Goal: Find specific page/section: Locate a particular part of the current website

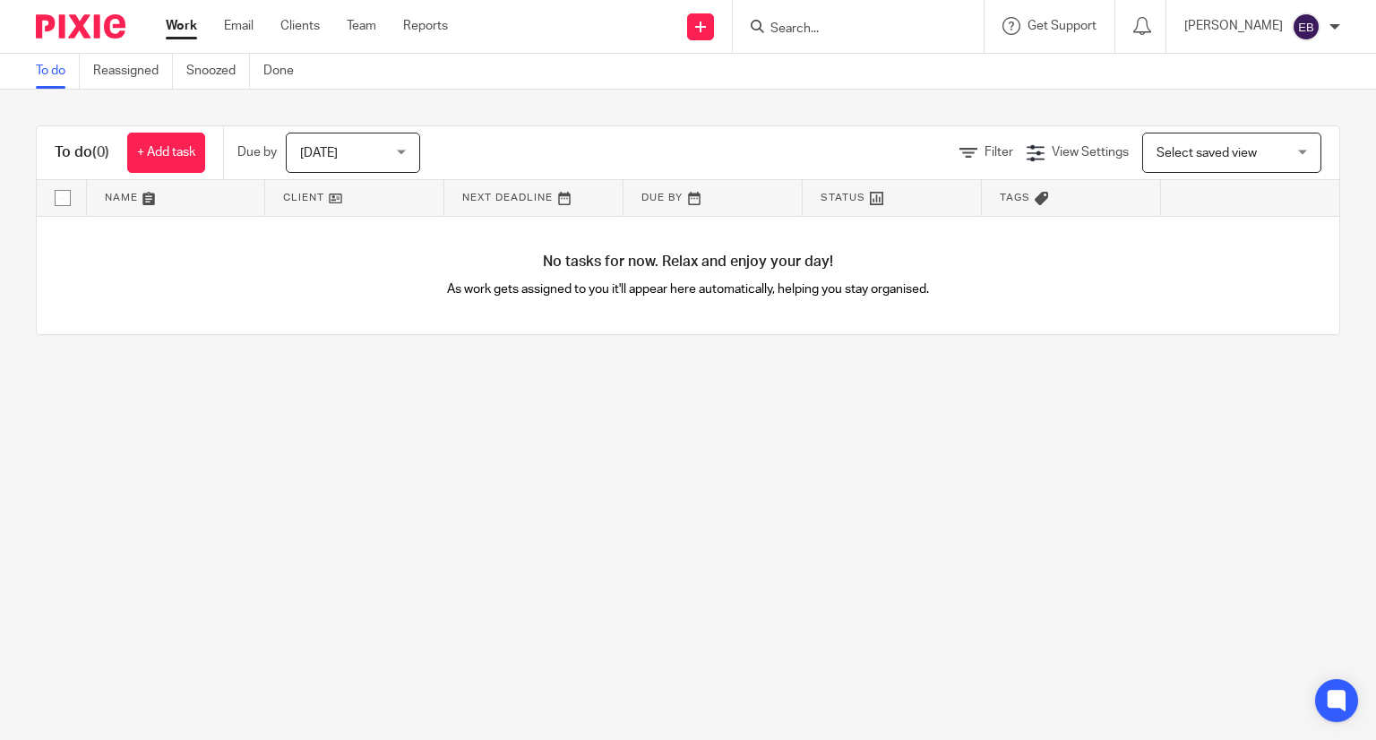
click at [853, 27] on input "Search" at bounding box center [849, 29] width 161 height 16
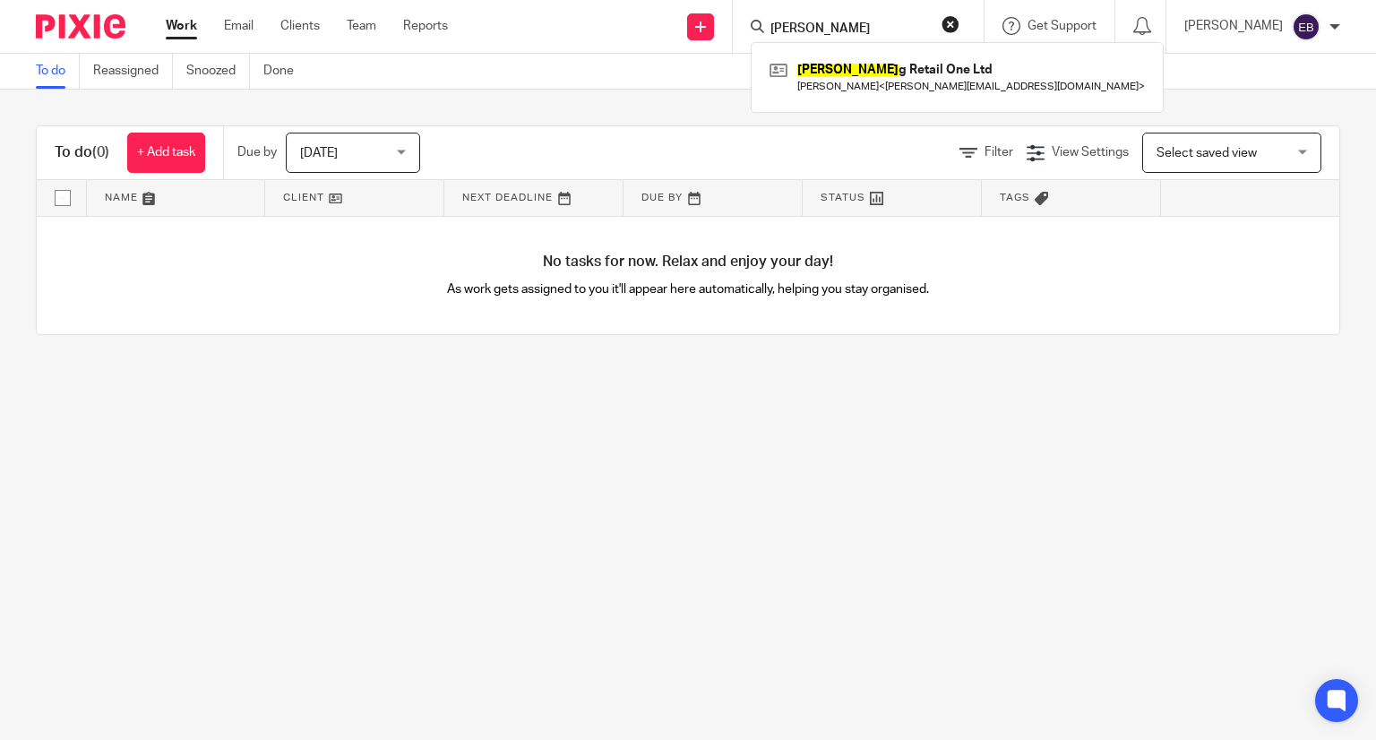
type input "kiblin"
click at [906, 94] on link at bounding box center [957, 76] width 384 height 41
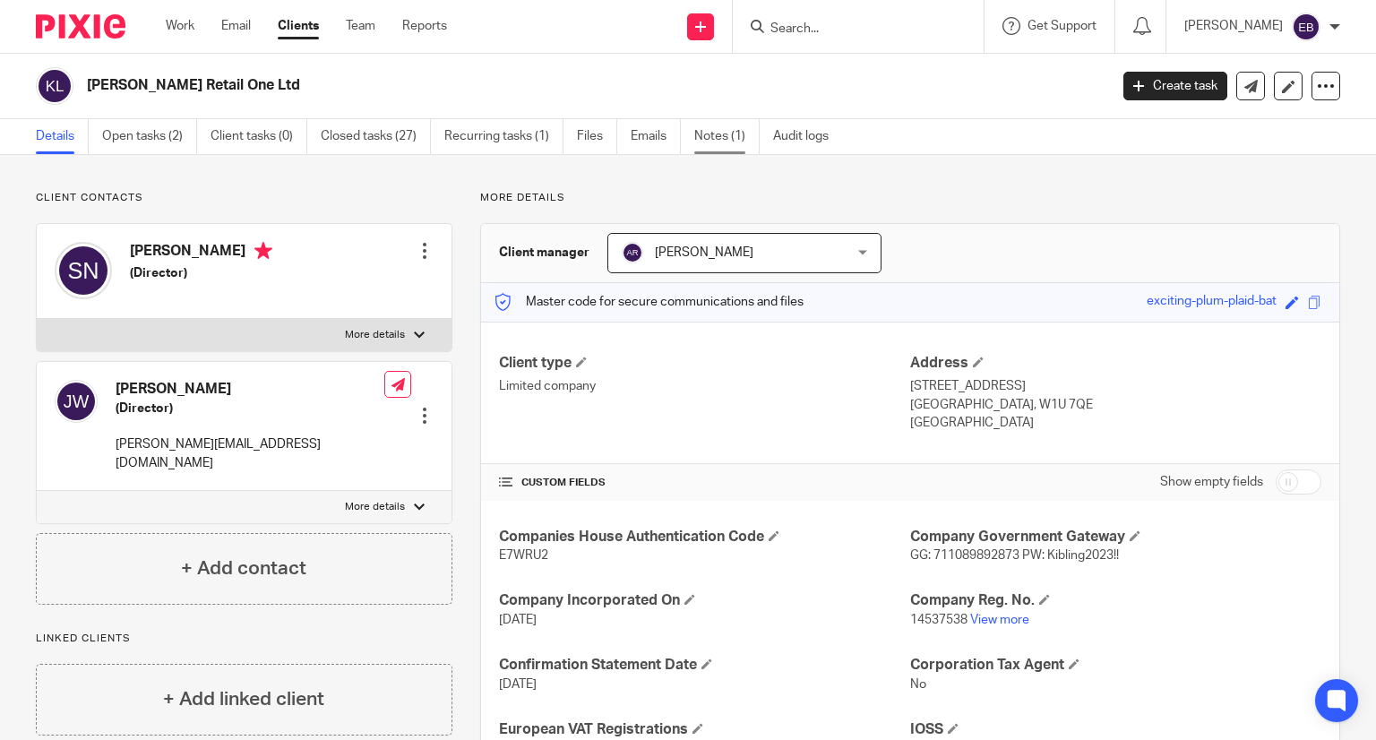
click at [728, 133] on link "Notes (1)" at bounding box center [726, 136] width 65 height 35
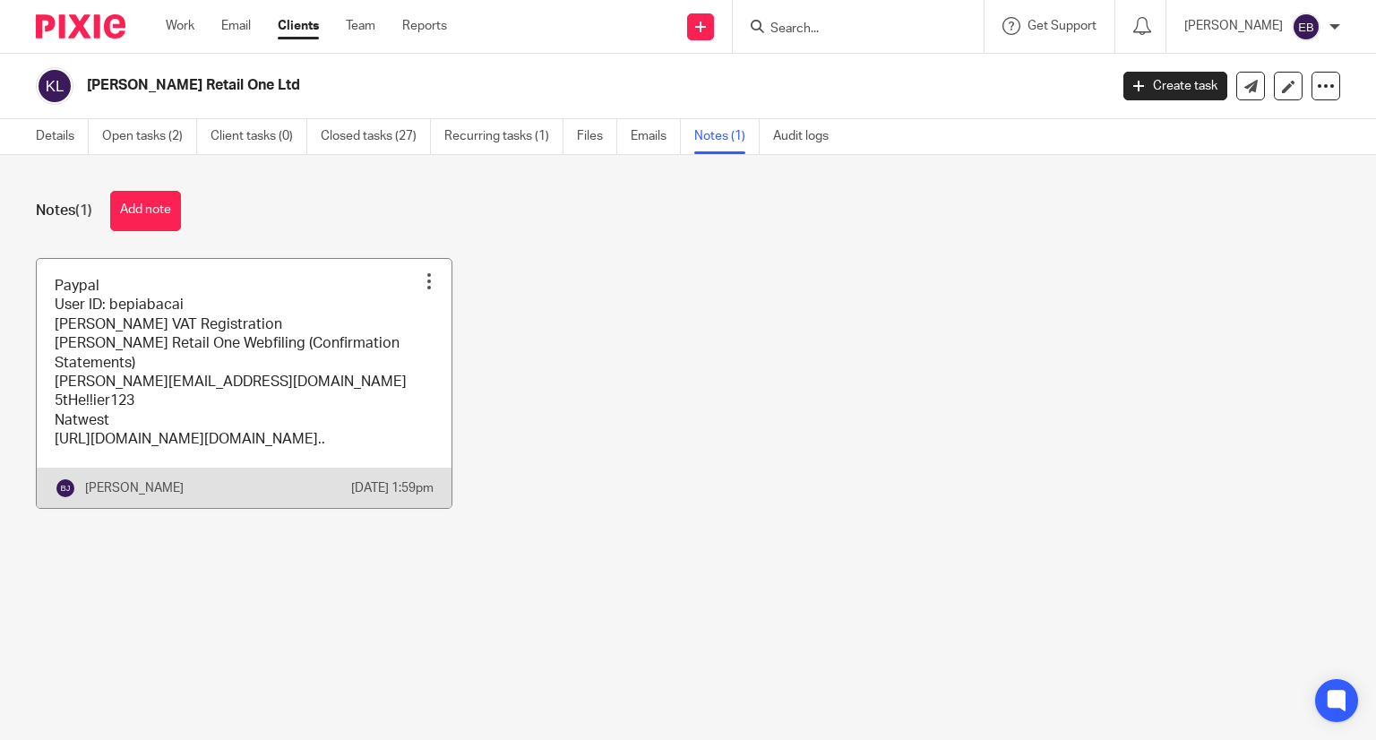
click at [294, 431] on link at bounding box center [244, 383] width 415 height 249
